Goal: Information Seeking & Learning: Learn about a topic

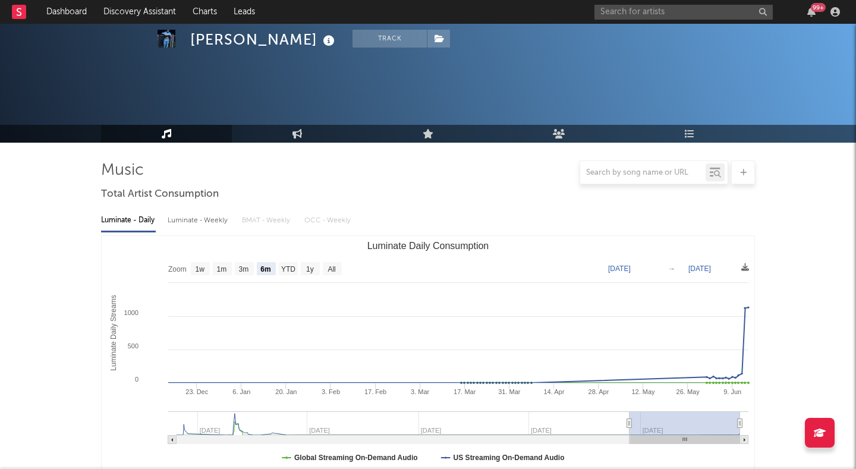
select select "6m"
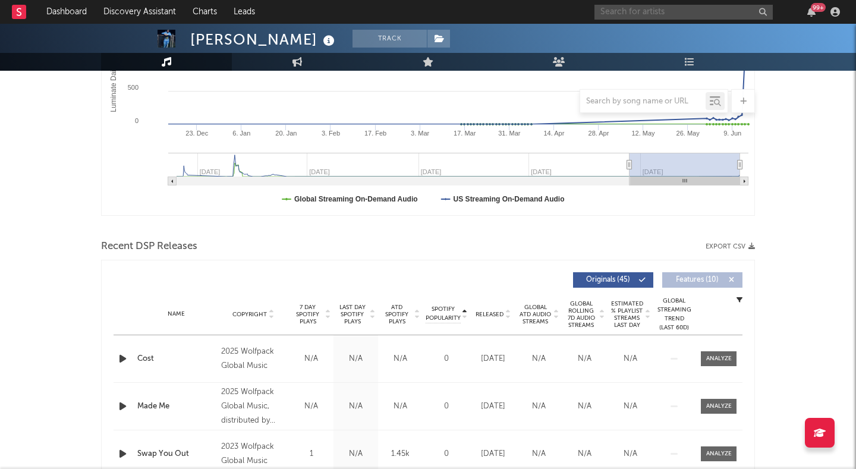
click at [655, 15] on input "text" at bounding box center [684, 12] width 178 height 15
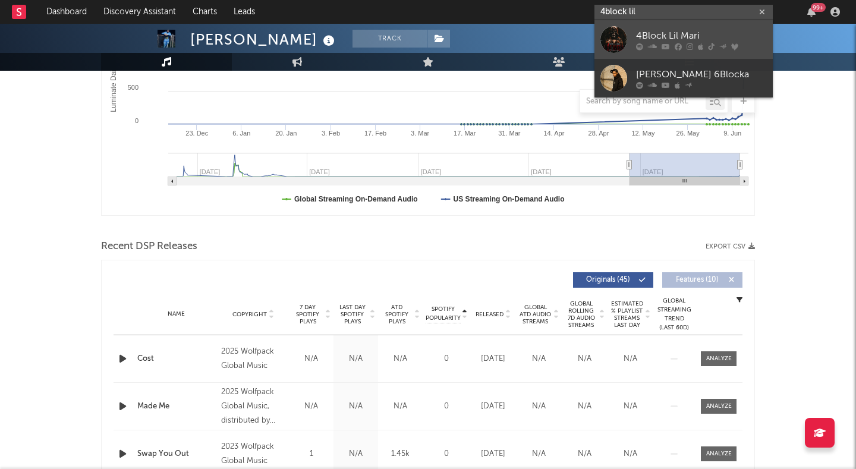
type input "4block lil"
click at [659, 29] on div "4Block Lil Mari" at bounding box center [701, 36] width 131 height 14
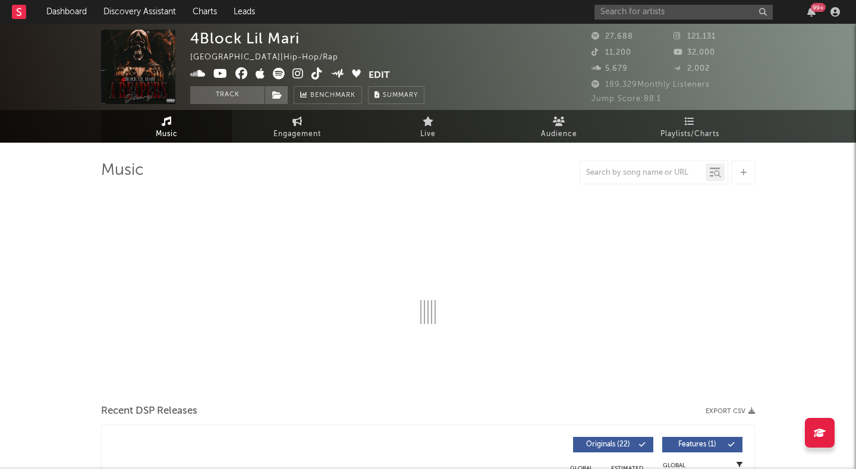
select select "6m"
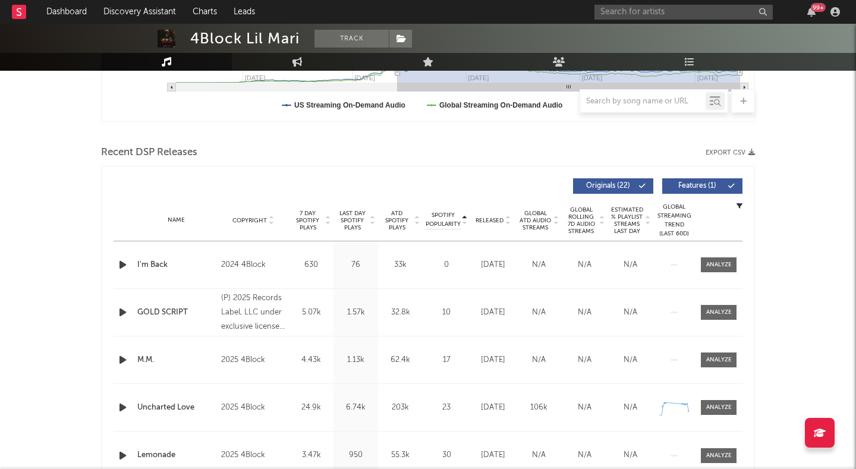
scroll to position [369, 0]
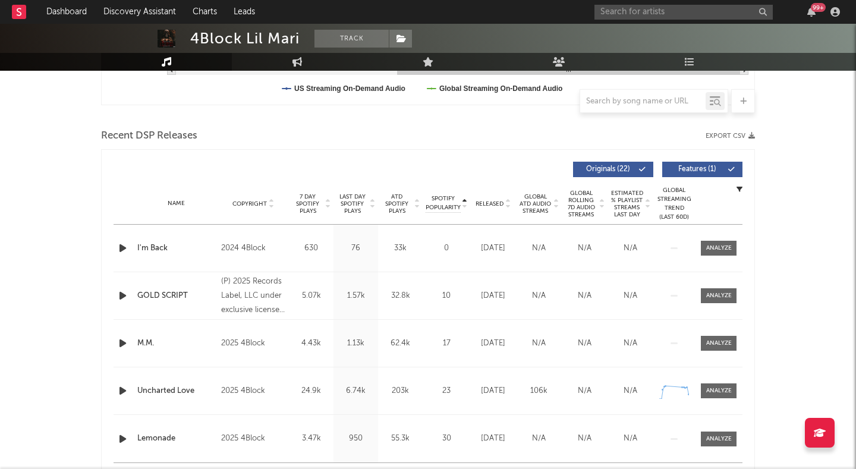
click at [122, 247] on icon "button" at bounding box center [123, 248] width 12 height 15
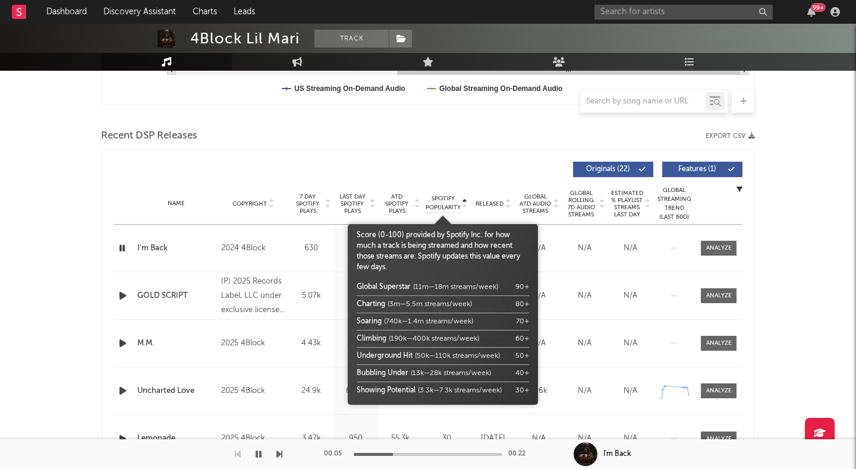
click at [438, 199] on span "Spotify Popularity" at bounding box center [443, 203] width 35 height 18
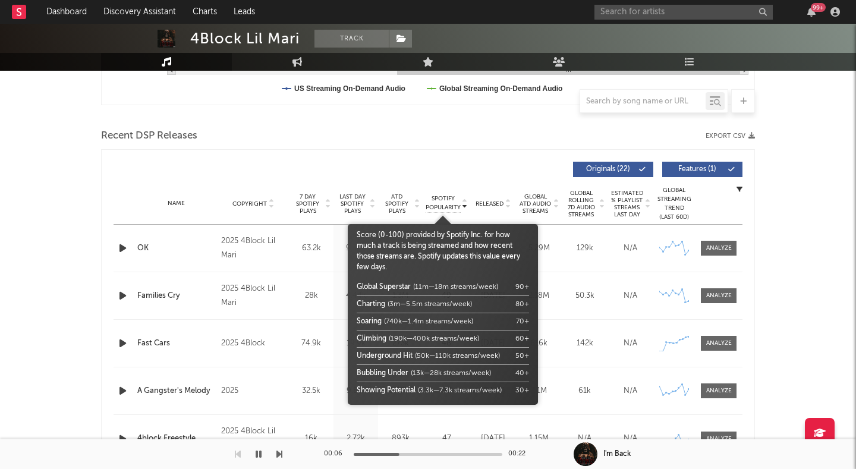
click at [438, 200] on span "Spotify Popularity" at bounding box center [443, 203] width 35 height 18
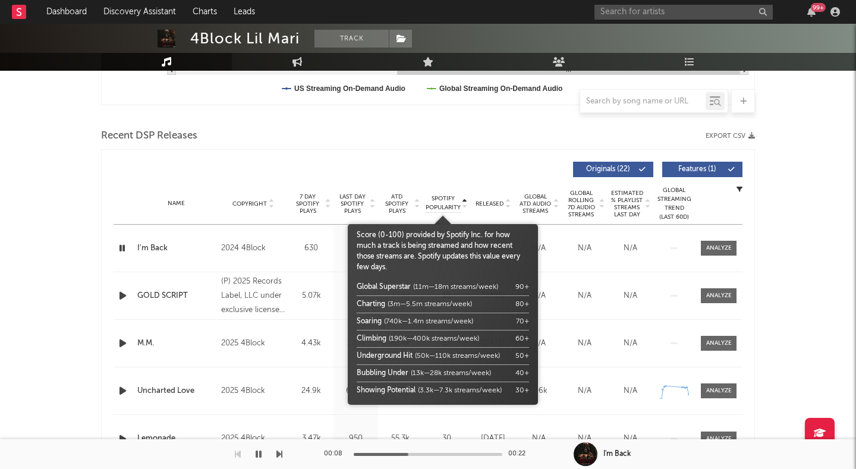
click at [441, 202] on span "Spotify Popularity" at bounding box center [443, 203] width 35 height 18
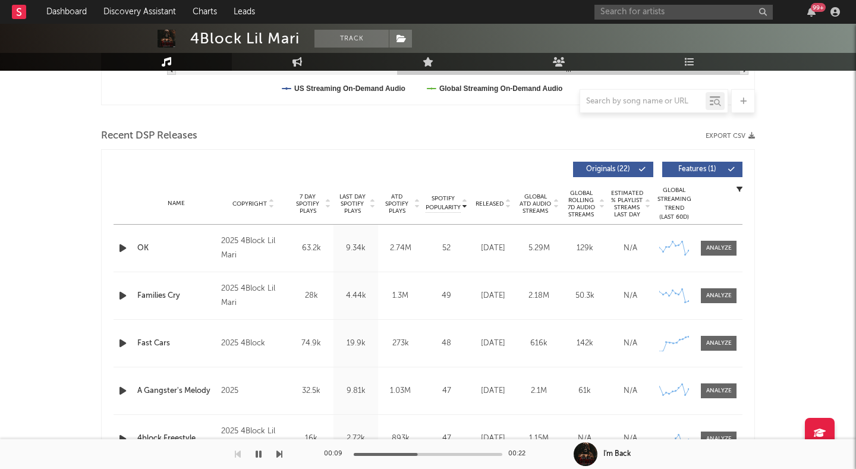
click at [490, 202] on span "Released" at bounding box center [490, 203] width 28 height 7
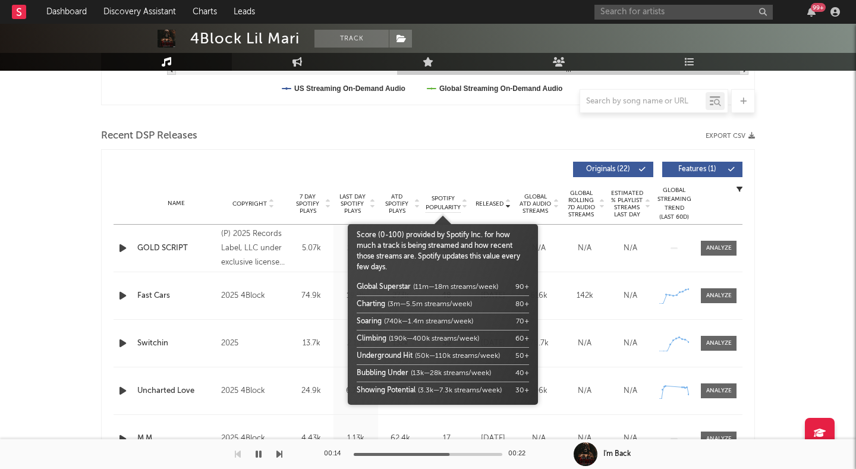
click at [448, 202] on span "Spotify Popularity" at bounding box center [443, 203] width 35 height 18
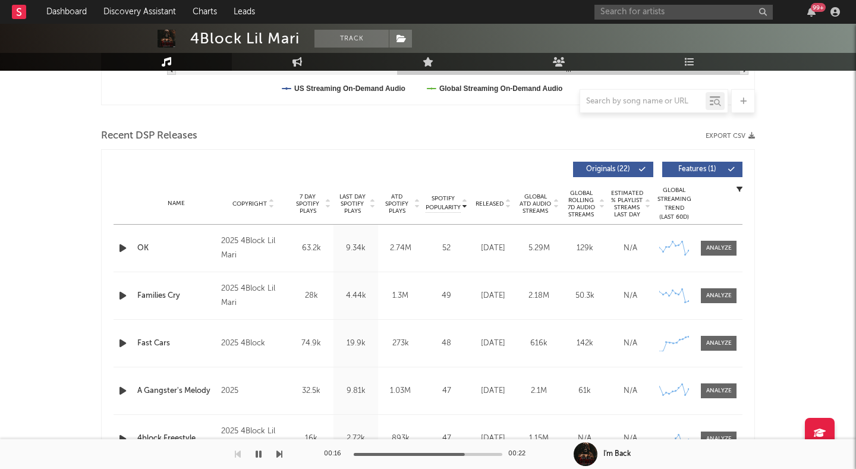
click at [483, 205] on span "Released" at bounding box center [490, 203] width 28 height 7
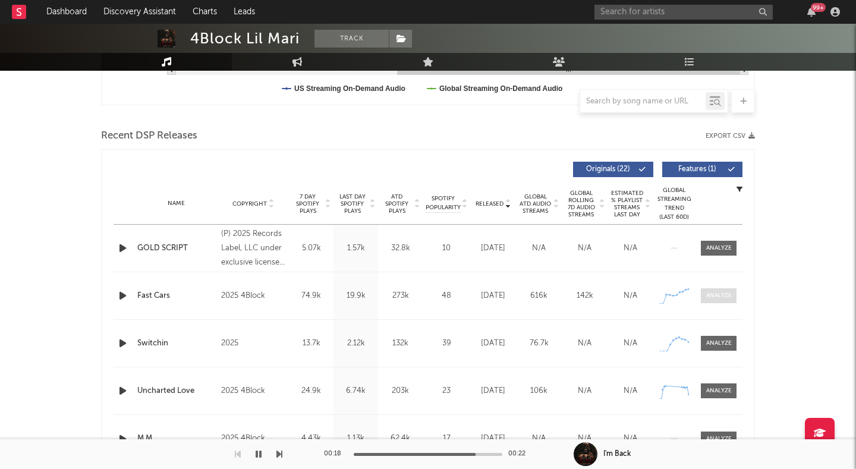
click at [714, 297] on div at bounding box center [719, 295] width 26 height 9
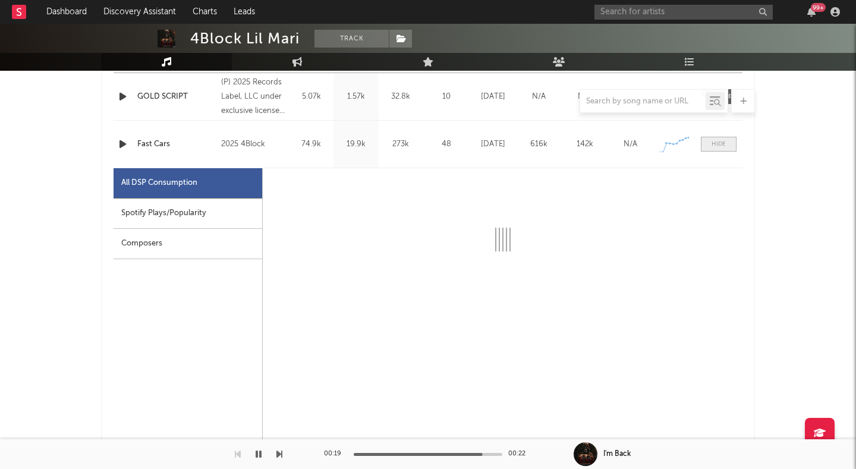
select select "1w"
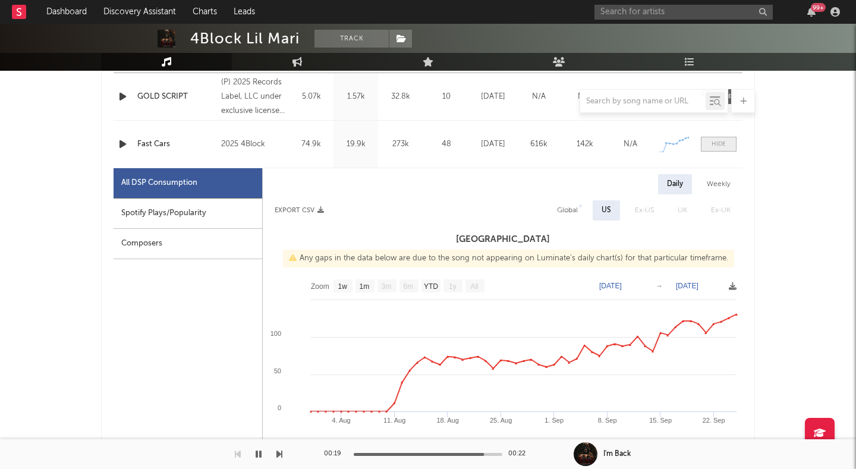
scroll to position [532, 0]
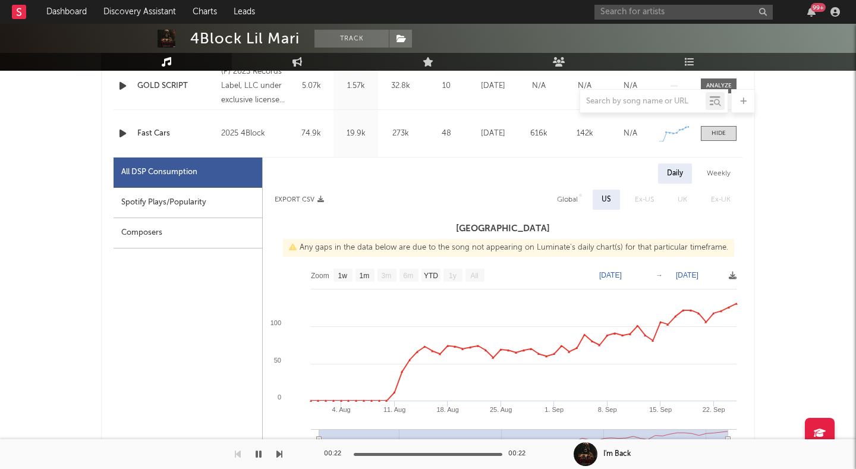
click at [720, 171] on div "Weekly" at bounding box center [719, 174] width 42 height 20
select select "1w"
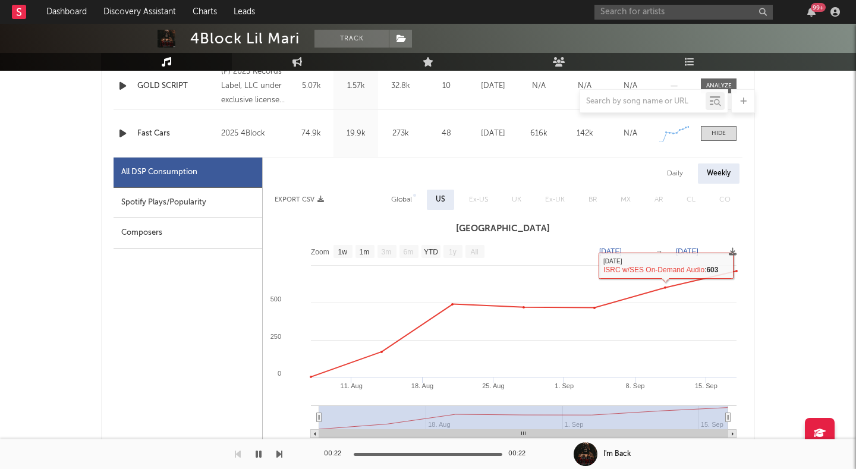
click at [674, 167] on div "Daily" at bounding box center [675, 174] width 34 height 20
select select "1w"
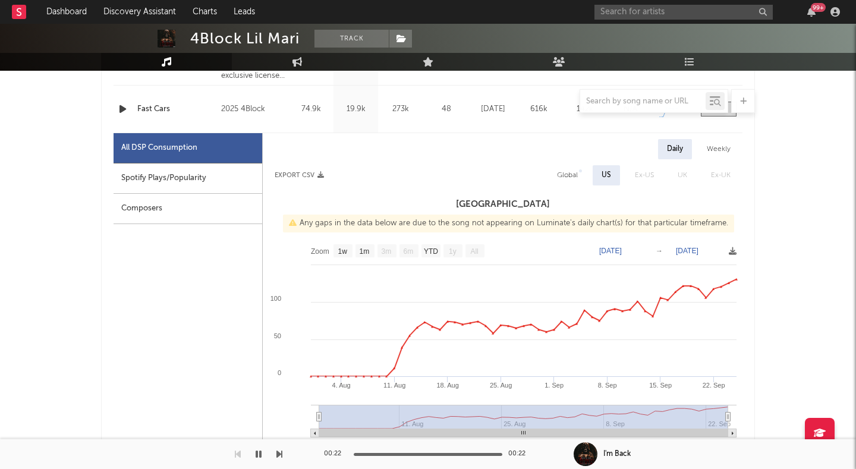
scroll to position [589, 0]
